Goal: Task Accomplishment & Management: Use online tool/utility

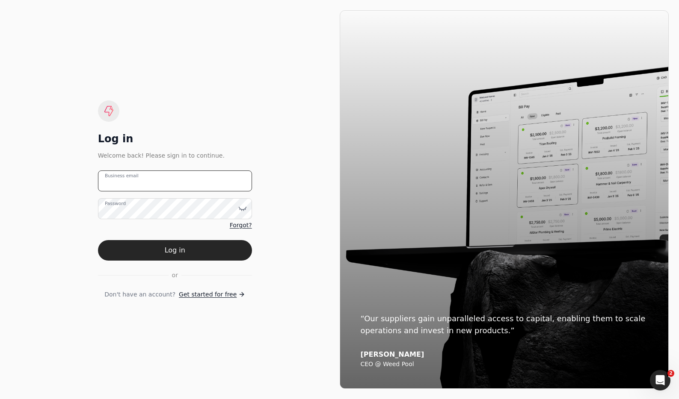
click at [160, 179] on email "Business email" at bounding box center [175, 181] width 154 height 21
type email "[EMAIL_ADDRESS][DOMAIN_NAME]"
click at [183, 248] on button "Log in" at bounding box center [175, 250] width 154 height 21
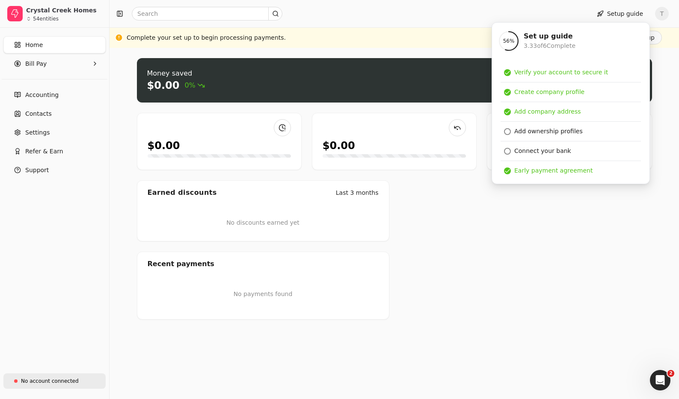
click at [79, 378] on link "No account connected" at bounding box center [54, 381] width 102 height 15
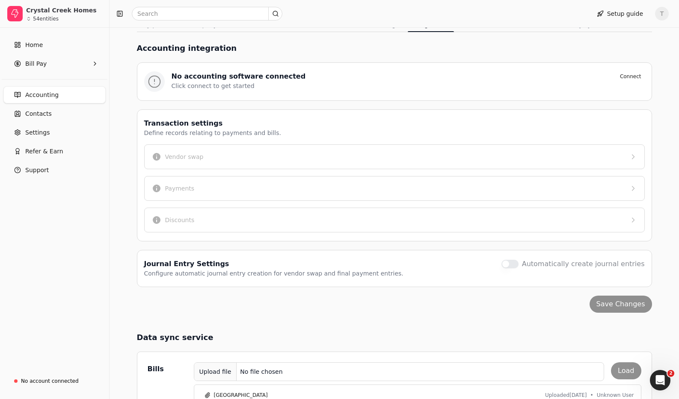
scroll to position [222, 0]
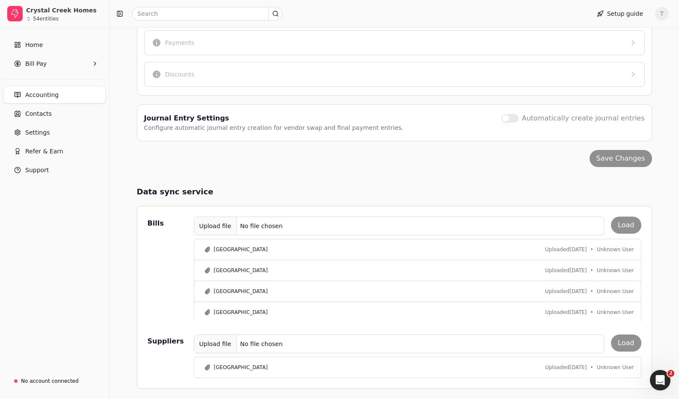
click at [630, 224] on div "Upload file No file chosen Load" at bounding box center [417, 226] width 447 height 19
click at [215, 225] on div "Upload file" at bounding box center [215, 226] width 43 height 19
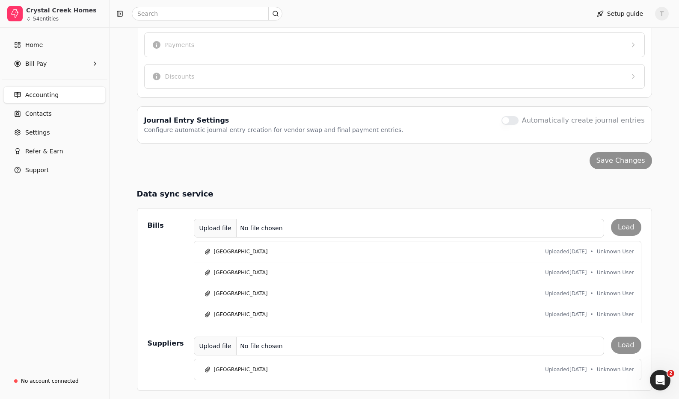
click at [194, 219] on button "Upload file No file chosen" at bounding box center [399, 228] width 411 height 19
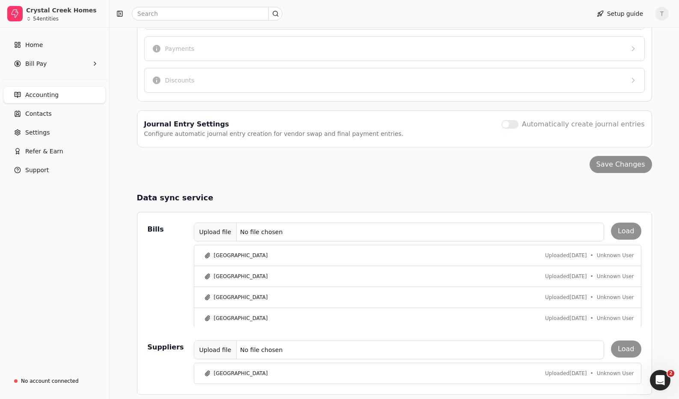
scroll to position [222, 0]
